Goal: Information Seeking & Learning: Learn about a topic

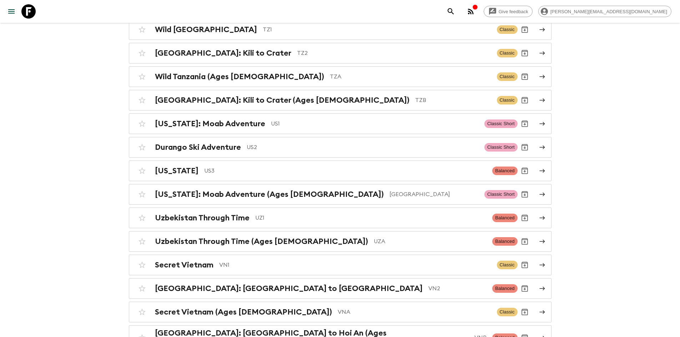
scroll to position [3049, 0]
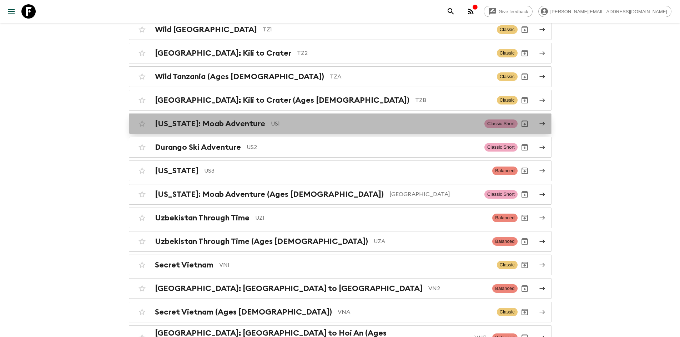
click at [271, 120] on p "US1" at bounding box center [375, 124] width 208 height 9
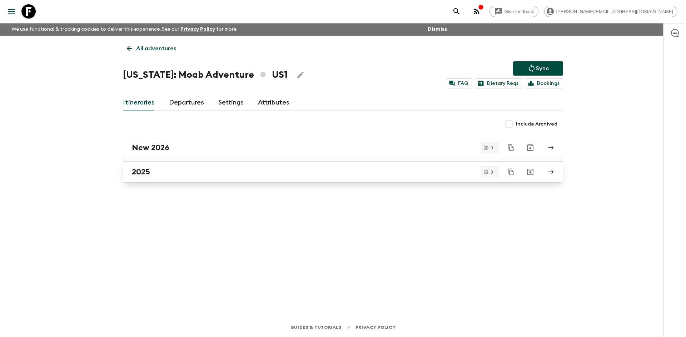
click at [155, 174] on div "2025" at bounding box center [336, 171] width 409 height 9
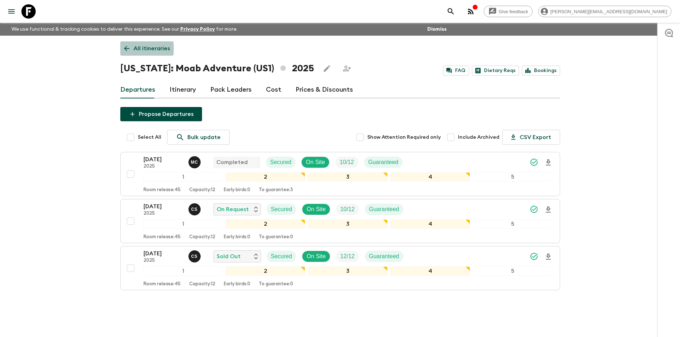
click at [127, 49] on icon at bounding box center [126, 48] width 5 height 5
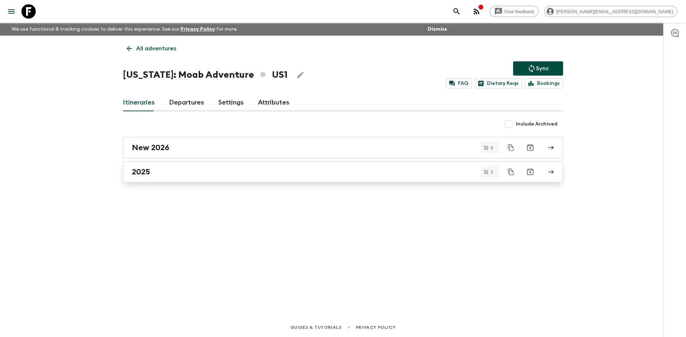
click at [168, 170] on div "2025" at bounding box center [336, 171] width 409 height 9
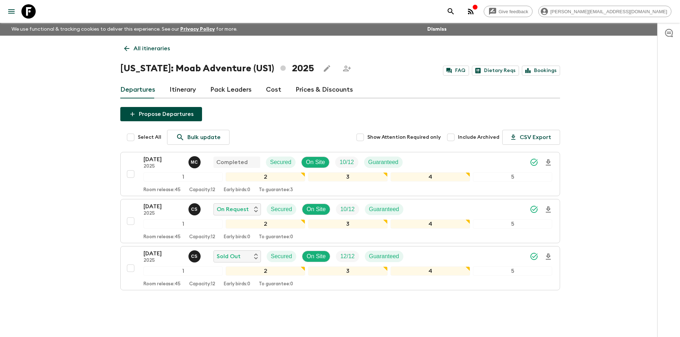
click at [452, 139] on input "Include Archived" at bounding box center [451, 137] width 14 height 14
checkbox input "true"
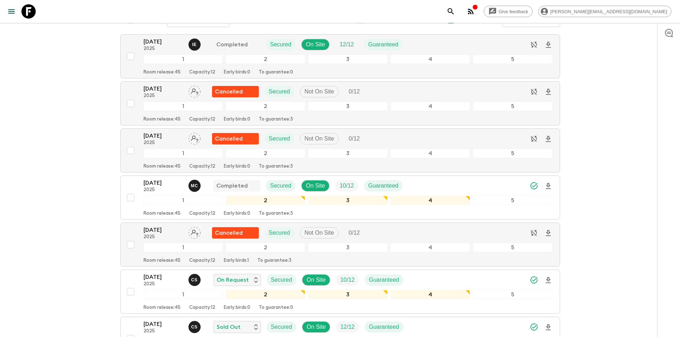
scroll to position [36, 0]
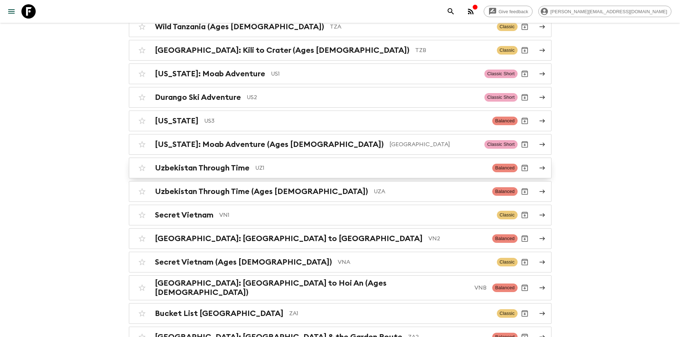
scroll to position [3094, 0]
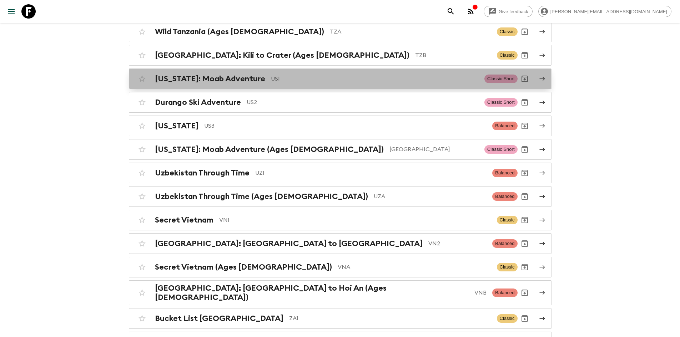
click at [271, 75] on p "US1" at bounding box center [375, 79] width 208 height 9
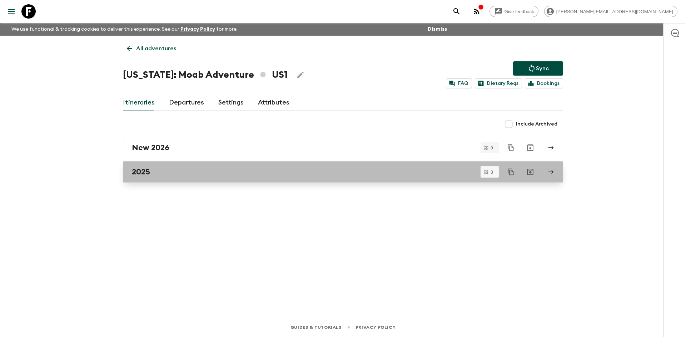
click at [187, 167] on div "2025" at bounding box center [336, 171] width 409 height 9
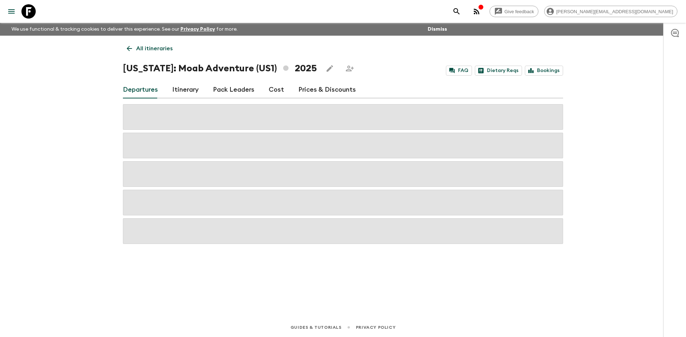
click at [128, 50] on icon at bounding box center [129, 48] width 5 height 5
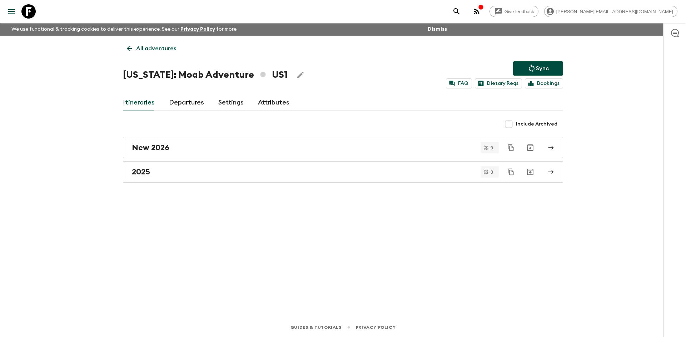
click at [133, 50] on icon at bounding box center [129, 49] width 8 height 8
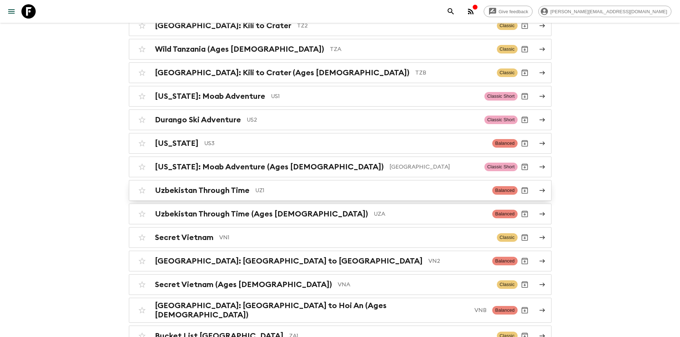
scroll to position [3074, 0]
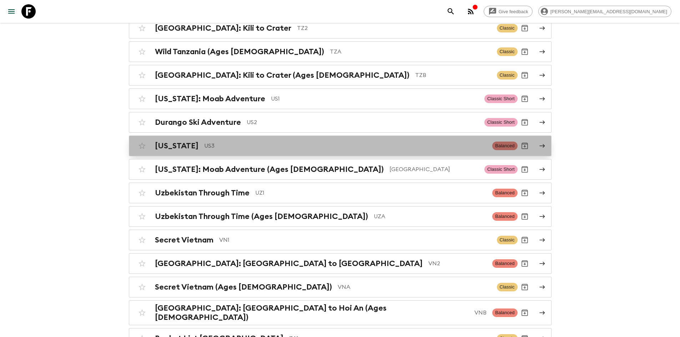
click at [226, 142] on p "US3" at bounding box center [345, 146] width 283 height 9
